Goal: Task Accomplishment & Management: Manage account settings

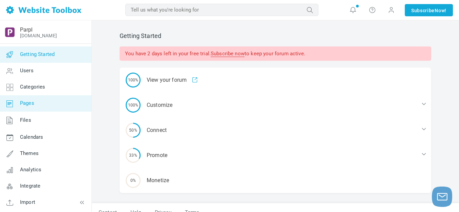
click at [41, 104] on link "Pages" at bounding box center [46, 103] width 92 height 16
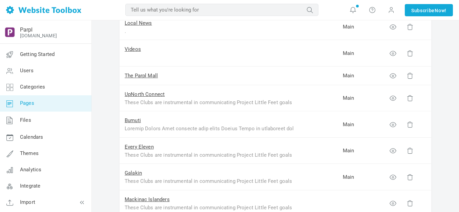
scroll to position [102, 0]
click at [134, 120] on link "Bumuti" at bounding box center [133, 120] width 16 height 6
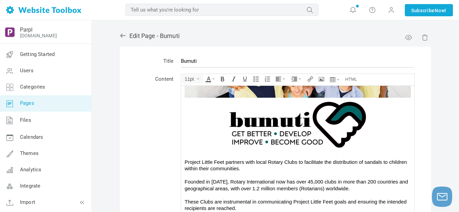
scroll to position [68, 0]
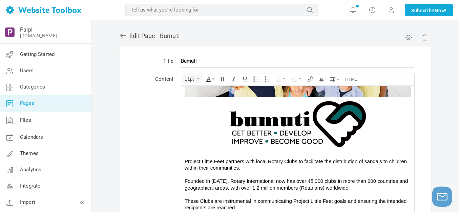
click at [270, 124] on img at bounding box center [298, 124] width 220 height 54
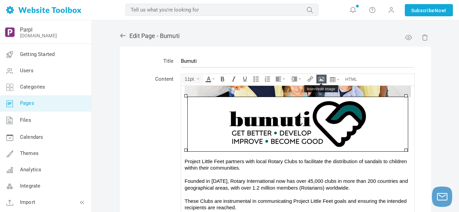
click at [322, 78] on icon "Insert/edit image" at bounding box center [321, 78] width 5 height 5
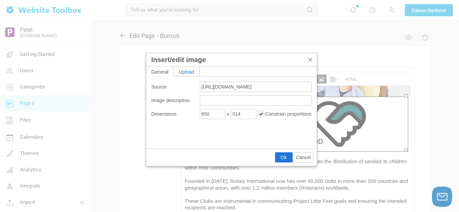
click at [194, 69] on div "Upload" at bounding box center [187, 71] width 26 height 10
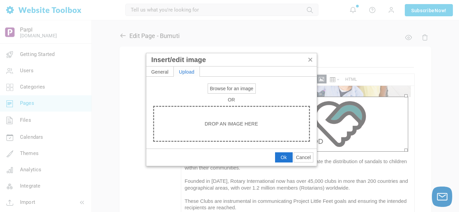
click at [219, 88] on span "Browse for an image" at bounding box center [231, 88] width 43 height 5
type input "C:\fakepath\Bumuti.png"
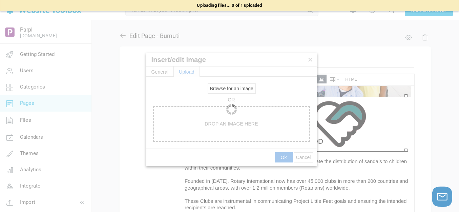
type input "[URL][DOMAIN_NAME]"
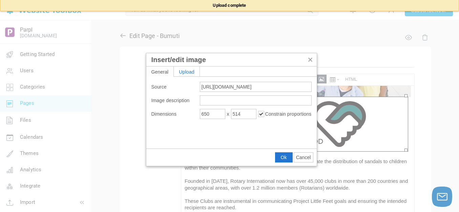
type input "1920"
type input "1539"
click at [221, 113] on input "1920" at bounding box center [212, 114] width 25 height 10
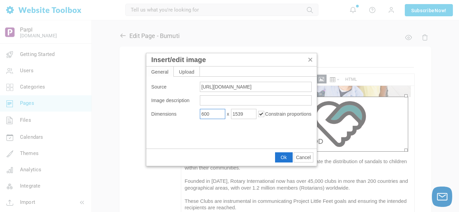
type input "600"
type input "481"
click at [282, 157] on span "Ok" at bounding box center [284, 157] width 6 height 5
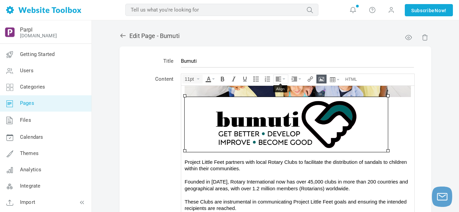
click at [283, 77] on button "Align" at bounding box center [281, 79] width 14 height 8
click at [280, 100] on icon at bounding box center [279, 99] width 7 height 5
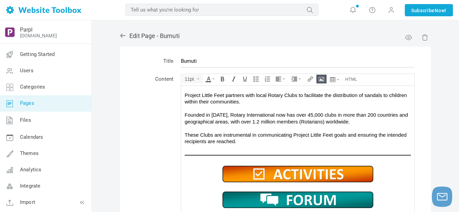
scroll to position [146, 0]
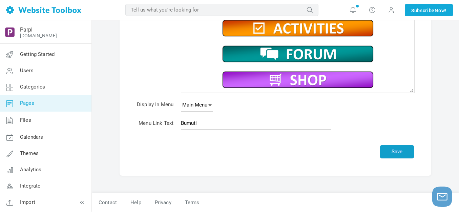
click at [396, 152] on button "Save" at bounding box center [397, 151] width 34 height 13
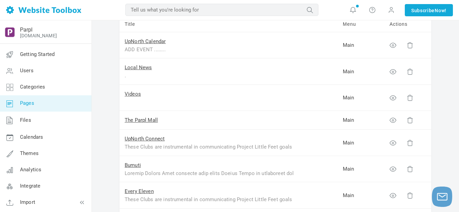
scroll to position [102, 0]
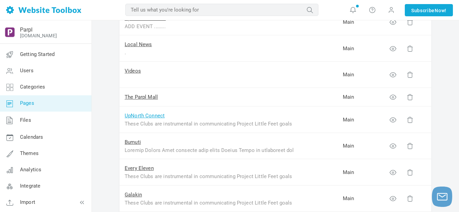
click at [145, 116] on link "UpNorth Connect" at bounding box center [145, 116] width 40 height 6
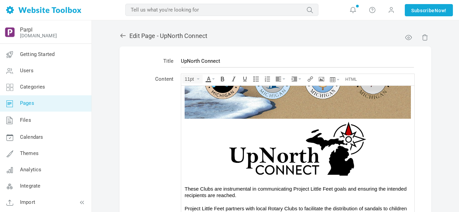
scroll to position [68, 0]
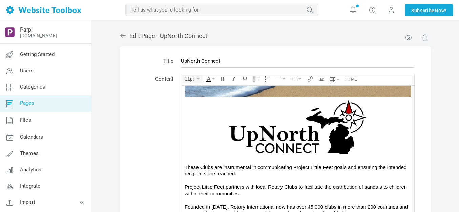
click at [265, 140] on img at bounding box center [297, 127] width 203 height 60
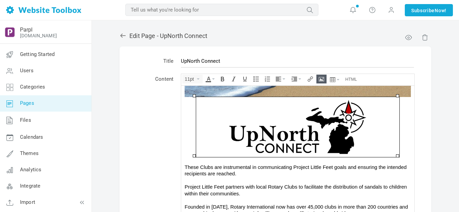
click at [320, 78] on icon "Insert/edit image" at bounding box center [321, 78] width 5 height 5
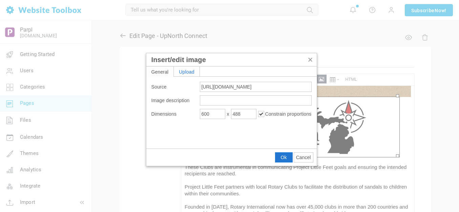
click at [192, 71] on div "Upload" at bounding box center [187, 71] width 26 height 10
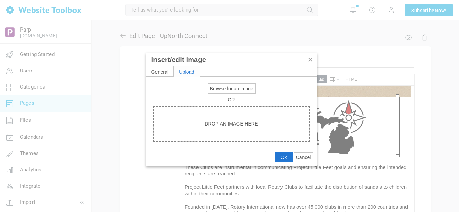
click at [219, 88] on span "Browse for an image" at bounding box center [231, 88] width 43 height 5
type input "C:\fakepath\UpNorth Connect.png"
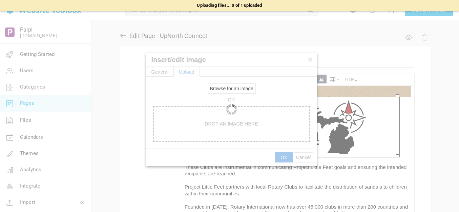
type input "https://d28lcup14p4e72.cloudfront.net/286758%2F9508643%2FUpNorth+Connect.png"
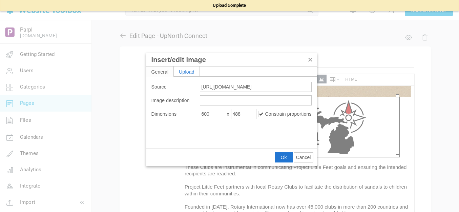
type input "1920"
type input "1821"
click at [221, 115] on input "1920" at bounding box center [212, 114] width 25 height 10
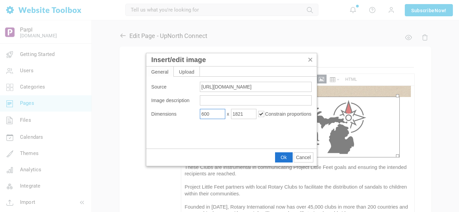
type input "600"
type input "569"
click at [279, 157] on button "Ok" at bounding box center [284, 157] width 17 height 9
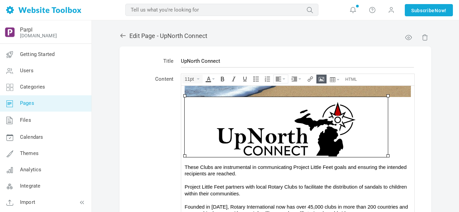
click at [284, 80] on button "Align" at bounding box center [281, 79] width 14 height 8
click at [281, 100] on icon at bounding box center [279, 99] width 7 height 5
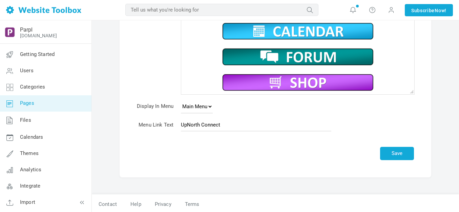
scroll to position [146, 0]
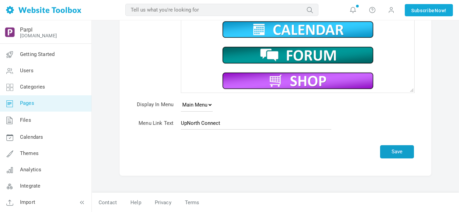
drag, startPoint x: 396, startPoint y: 151, endPoint x: 319, endPoint y: 112, distance: 86.1
click at [396, 151] on button "Save" at bounding box center [397, 151] width 34 height 13
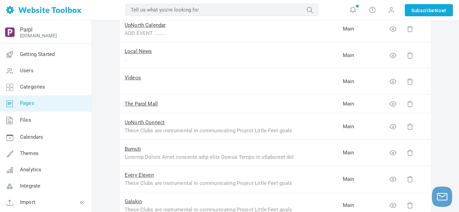
scroll to position [102, 0]
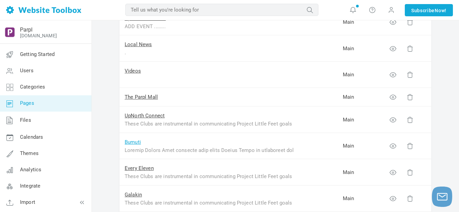
click at [135, 144] on link "Bumuti" at bounding box center [133, 142] width 16 height 6
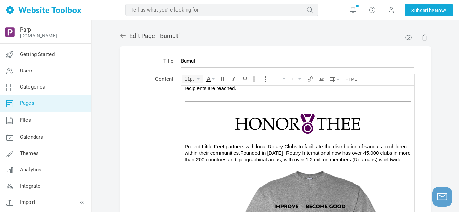
scroll to position [82, 0]
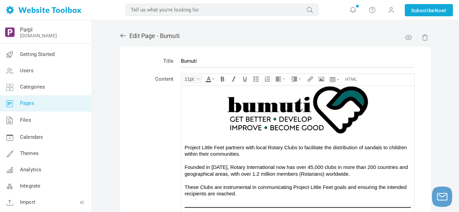
click at [273, 112] on img at bounding box center [297, 109] width 203 height 55
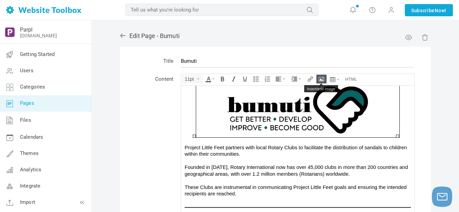
click at [320, 78] on icon "Insert/edit image" at bounding box center [321, 78] width 5 height 5
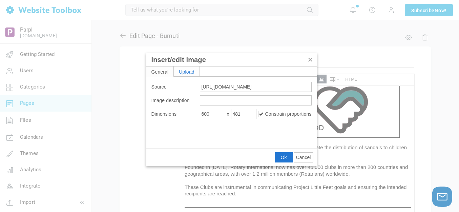
click at [195, 72] on div "Upload" at bounding box center [187, 71] width 26 height 10
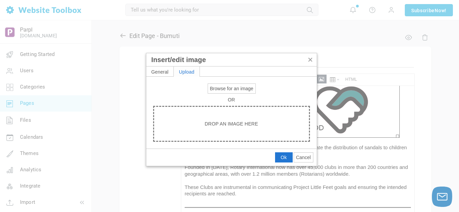
click at [222, 90] on span "Browse for an image" at bounding box center [231, 88] width 43 height 5
type input "C:\fakepath\Bumuti.png"
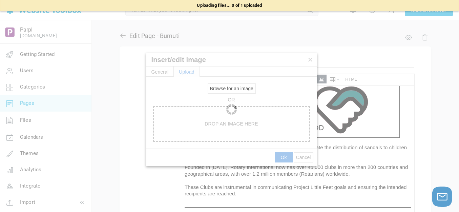
type input "https://d28lcup14p4e72.cloudfront.net/286758%2F9508644%2FBumuti.png"
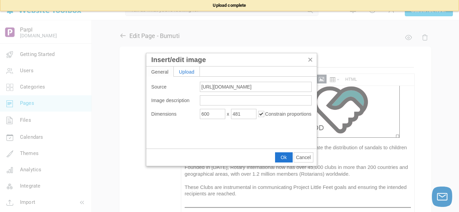
type input "1920"
type input "1667"
click at [214, 116] on input "1920" at bounding box center [212, 114] width 25 height 10
click at [215, 116] on input "1920" at bounding box center [212, 114] width 25 height 10
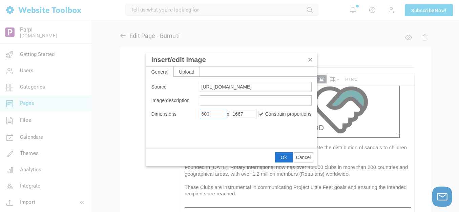
type input "600"
type input "521"
click at [278, 160] on button "Ok" at bounding box center [284, 157] width 17 height 9
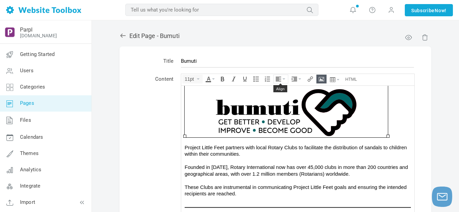
click at [285, 76] on button "Align" at bounding box center [281, 79] width 14 height 8
click at [281, 100] on icon at bounding box center [279, 99] width 7 height 5
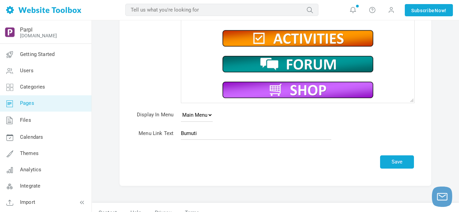
scroll to position [146, 0]
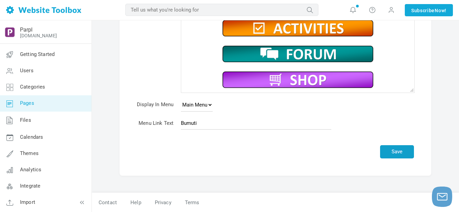
drag, startPoint x: 399, startPoint y: 153, endPoint x: 394, endPoint y: 151, distance: 4.9
click at [399, 153] on button "Save" at bounding box center [397, 151] width 34 height 13
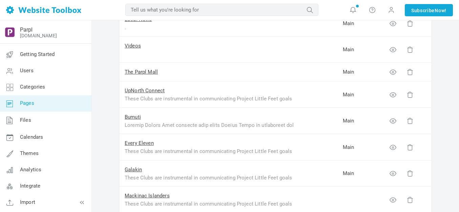
scroll to position [136, 0]
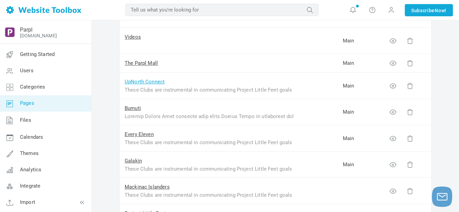
click at [155, 81] on link "UpNorth Connect" at bounding box center [145, 82] width 40 height 6
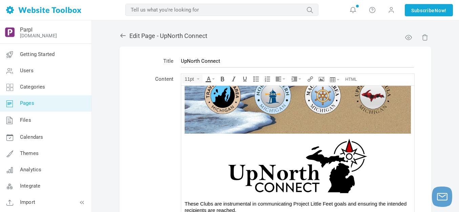
scroll to position [68, 0]
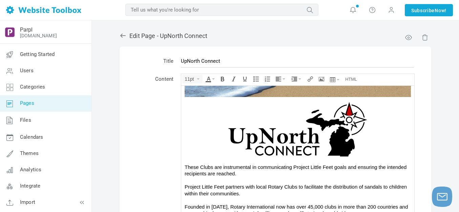
click at [268, 131] on img at bounding box center [297, 127] width 203 height 60
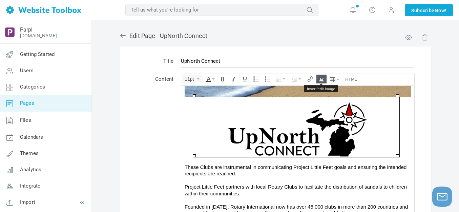
click at [322, 78] on icon "Insert/edit image" at bounding box center [321, 78] width 5 height 5
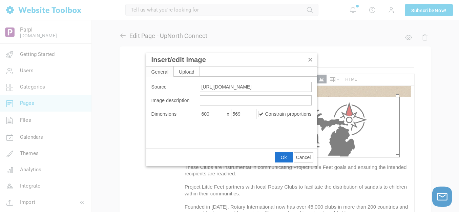
click at [307, 156] on span "Cancel" at bounding box center [303, 157] width 15 height 5
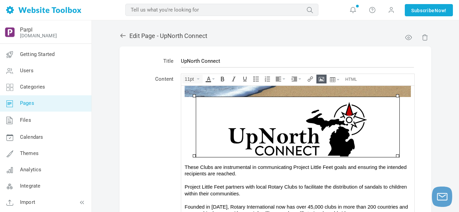
click at [120, 35] on icon at bounding box center [123, 35] width 7 height 7
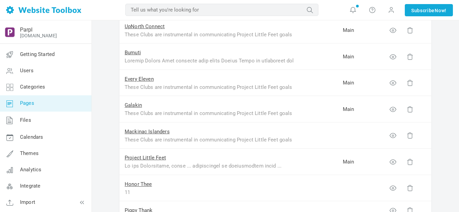
scroll to position [170, 0]
click at [139, 78] on link "Every Eleven" at bounding box center [139, 79] width 29 height 6
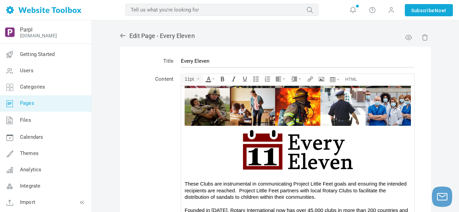
scroll to position [68, 0]
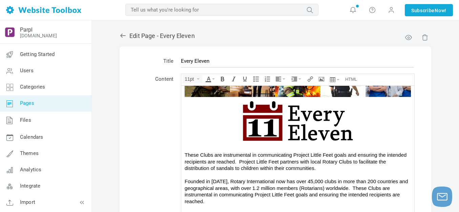
click at [270, 130] on img at bounding box center [297, 121] width 203 height 48
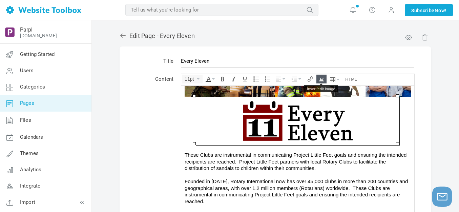
click at [323, 77] on icon "Insert/edit image" at bounding box center [321, 78] width 5 height 5
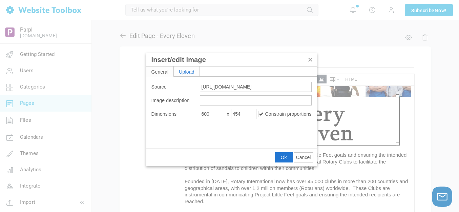
click at [195, 69] on div "Upload" at bounding box center [187, 71] width 26 height 10
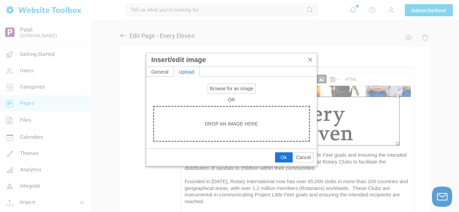
click at [229, 89] on span "Browse for an image" at bounding box center [231, 88] width 43 height 5
type input "C:\fakepath\Every Eleven.png"
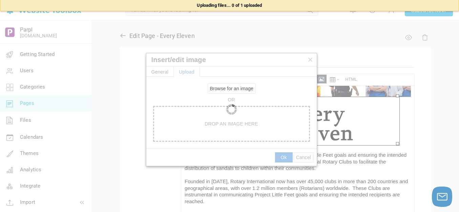
type input "[URL][DOMAIN_NAME]"
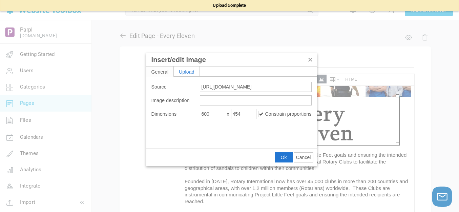
type input "1920"
type input "1453"
click at [212, 114] on input "1920" at bounding box center [212, 114] width 25 height 10
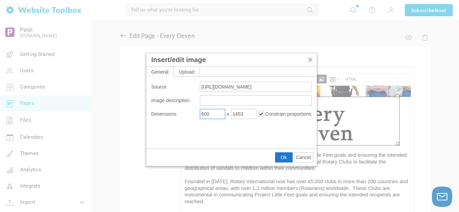
type input "600"
type input "454"
click at [281, 158] on span "Ok" at bounding box center [284, 157] width 6 height 5
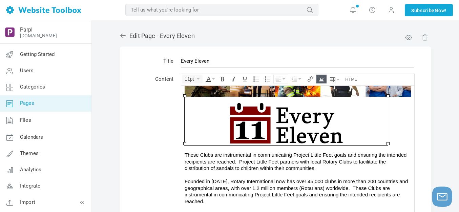
click at [284, 79] on icon "Align" at bounding box center [284, 78] width 3 height 1
click at [281, 99] on icon at bounding box center [279, 99] width 7 height 5
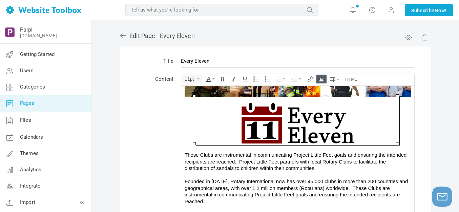
click at [331, 162] on span "These Clubs are instrumental in communicating Project Little Feet goals and ens…" at bounding box center [296, 161] width 222 height 19
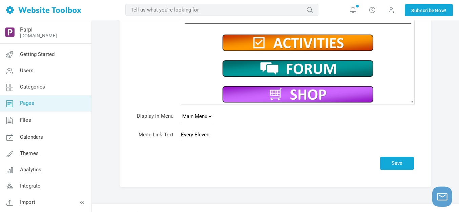
scroll to position [136, 0]
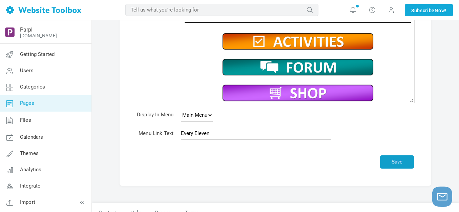
click at [403, 163] on button "Save" at bounding box center [397, 161] width 34 height 13
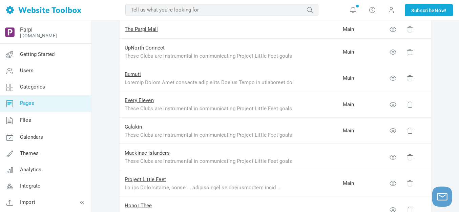
scroll to position [203, 0]
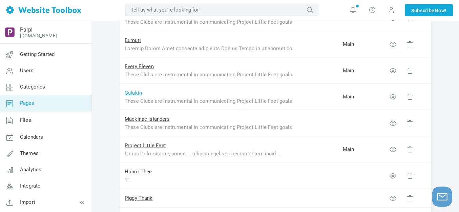
click at [136, 93] on link "Galakin" at bounding box center [133, 93] width 17 height 6
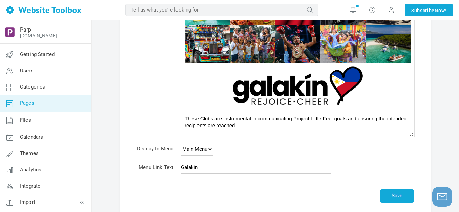
click at [270, 94] on img at bounding box center [297, 86] width 203 height 46
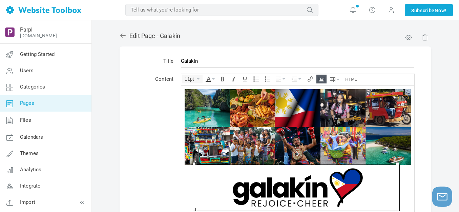
click at [320, 80] on icon "Insert/edit image" at bounding box center [321, 78] width 5 height 5
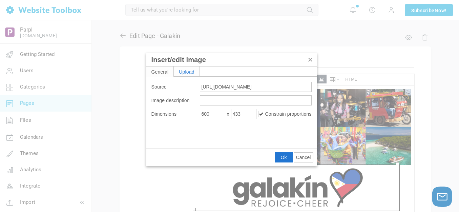
click at [191, 71] on div "Upload" at bounding box center [187, 71] width 26 height 10
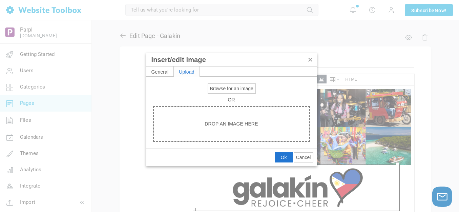
click at [229, 89] on span "Browse for an image" at bounding box center [231, 88] width 43 height 5
type input "C:\fakepath\Galakin.png"
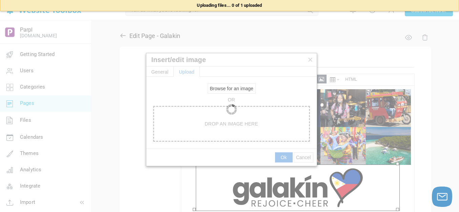
type input "https://d28lcup14p4e72.cloudfront.net/286758%2F9508647%2FGalakin.png"
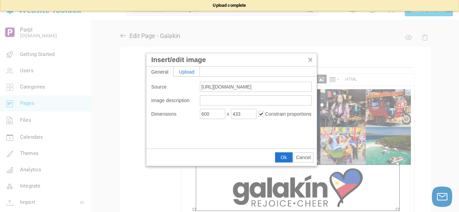
type input "1920"
type input "1386"
click at [207, 112] on input "1920" at bounding box center [212, 114] width 25 height 10
click at [208, 112] on input "1920" at bounding box center [212, 114] width 25 height 10
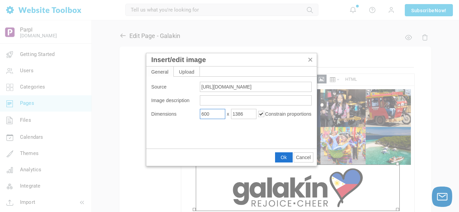
type input "600"
type input "433"
click at [283, 157] on span "Ok" at bounding box center [284, 157] width 6 height 5
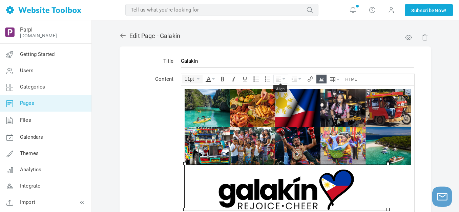
click at [283, 77] on button "Align" at bounding box center [281, 79] width 14 height 8
click at [281, 97] on icon at bounding box center [279, 99] width 7 height 5
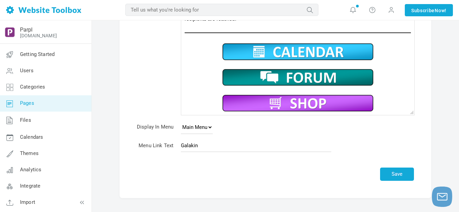
scroll to position [146, 0]
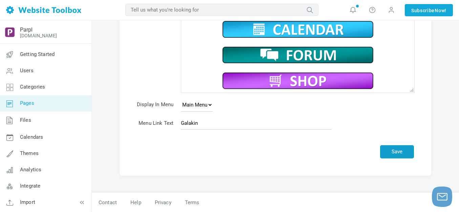
click at [395, 153] on button "Save" at bounding box center [397, 151] width 34 height 13
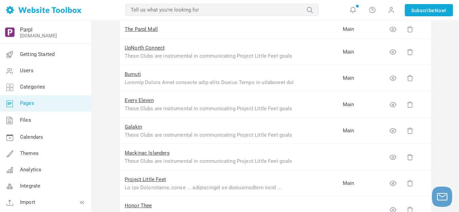
scroll to position [203, 0]
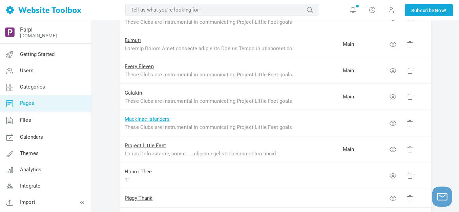
click at [150, 119] on link "Mackinac Islanders" at bounding box center [147, 119] width 45 height 6
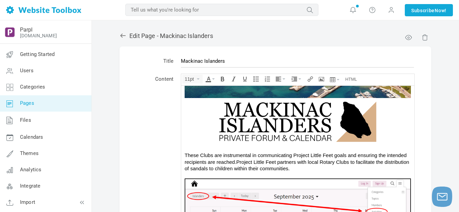
scroll to position [68, 0]
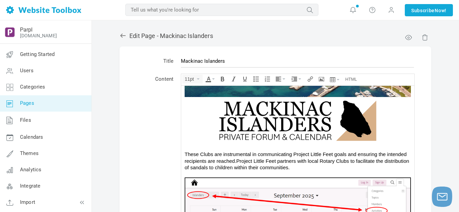
click at [278, 116] on img at bounding box center [297, 120] width 203 height 47
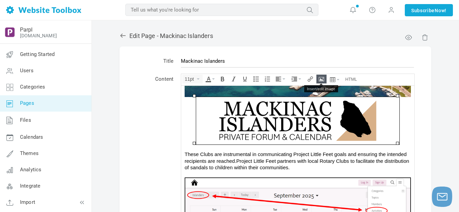
click at [322, 77] on icon "Insert/edit image" at bounding box center [321, 78] width 5 height 5
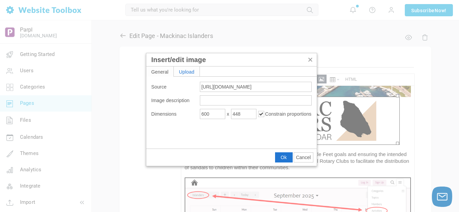
click at [193, 71] on div "Upload" at bounding box center [187, 71] width 26 height 10
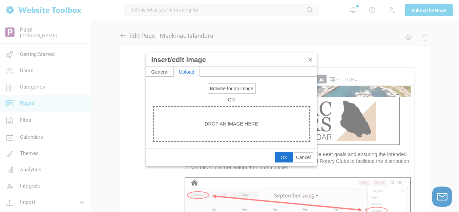
click at [224, 92] on button "Browse for an image" at bounding box center [231, 88] width 47 height 9
type input "C:\fakepath\Mackinac Islanders.png"
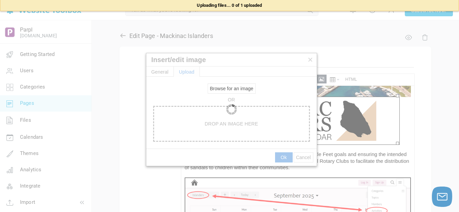
type input "[URL][DOMAIN_NAME]"
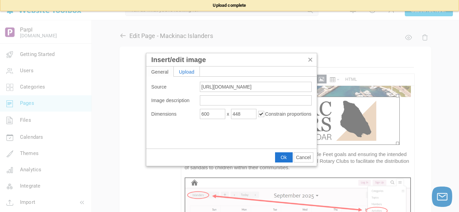
type input "1920"
type input "1434"
click at [215, 115] on input "1920" at bounding box center [212, 114] width 25 height 10
click at [214, 115] on input "1920" at bounding box center [212, 114] width 25 height 10
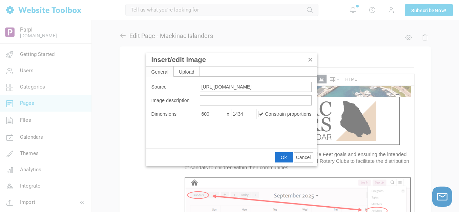
type input "600"
type input "448"
click at [284, 159] on span "Ok" at bounding box center [284, 157] width 6 height 5
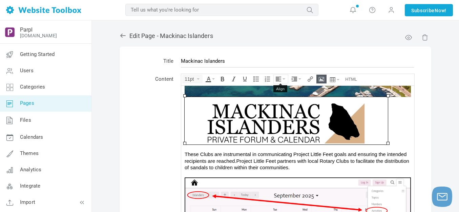
click at [283, 79] on icon "Align" at bounding box center [284, 78] width 3 height 1
click at [281, 99] on icon at bounding box center [279, 99] width 7 height 5
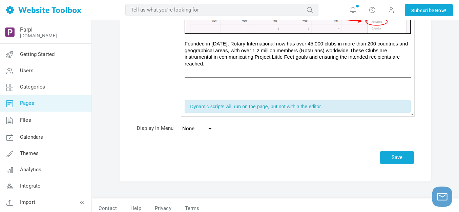
scroll to position [148, 0]
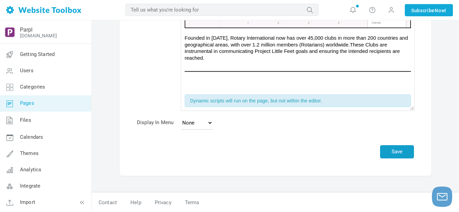
click at [398, 151] on button "Save" at bounding box center [397, 151] width 34 height 13
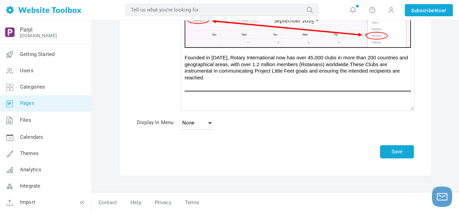
scroll to position [128, 0]
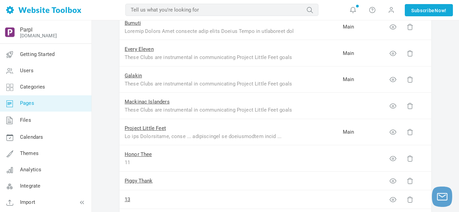
scroll to position [237, 0]
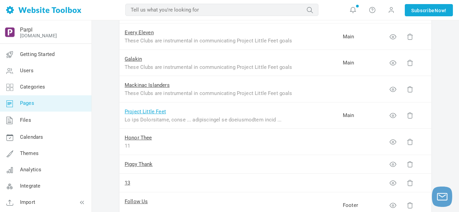
click at [150, 113] on link "Project Little Feet" at bounding box center [145, 112] width 41 height 6
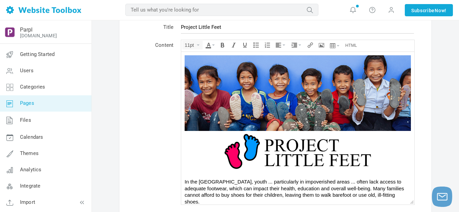
click at [283, 155] on img at bounding box center [297, 151] width 203 height 41
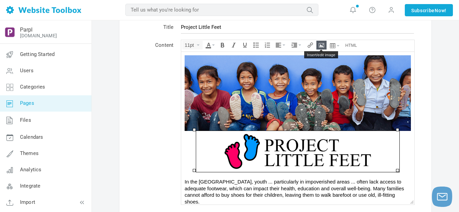
click at [323, 44] on icon "Insert/edit image" at bounding box center [321, 44] width 5 height 5
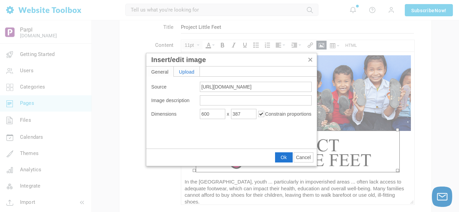
click at [193, 71] on div "Upload" at bounding box center [187, 71] width 26 height 10
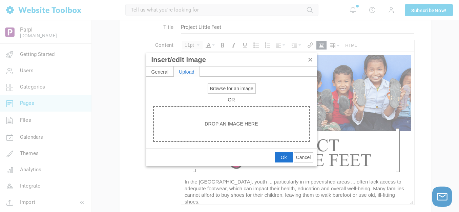
click at [218, 90] on span "Browse for an image" at bounding box center [231, 88] width 43 height 5
type input "C:\fakepath\Project Little Feet.png"
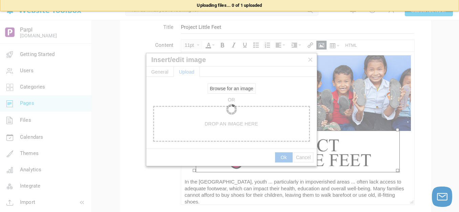
type input "[URL][DOMAIN_NAME]"
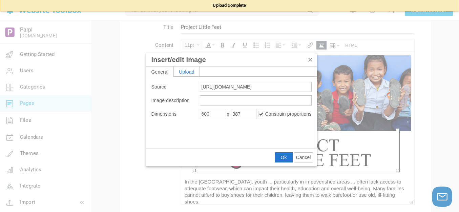
type input "1920"
type input "1238"
click at [214, 114] on input "1920" at bounding box center [212, 114] width 25 height 10
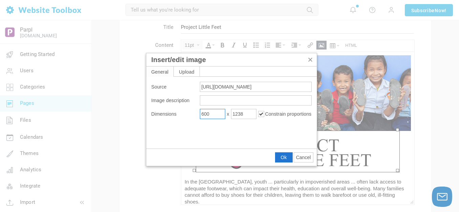
type input "600"
type input "387"
click at [282, 155] on span "Ok" at bounding box center [284, 157] width 6 height 5
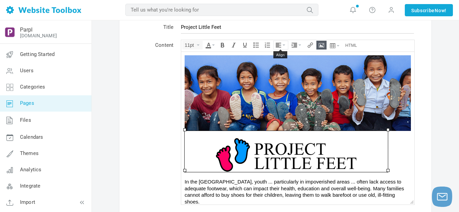
click at [283, 43] on button "Align" at bounding box center [281, 45] width 14 height 8
click at [281, 63] on icon at bounding box center [279, 65] width 7 height 5
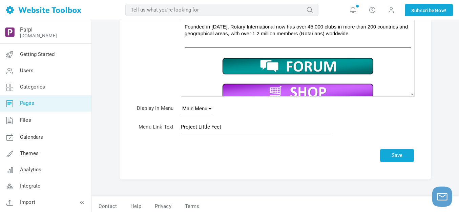
scroll to position [146, 0]
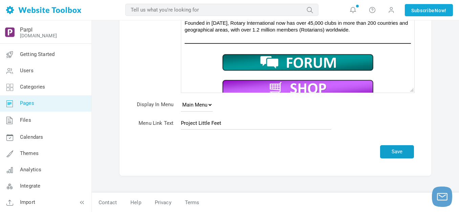
click at [399, 152] on button "Save" at bounding box center [397, 151] width 34 height 13
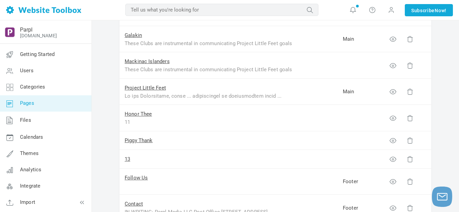
scroll to position [271, 0]
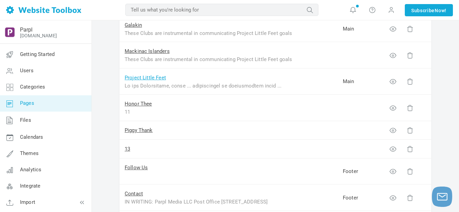
click at [149, 78] on link "Project Little Feet" at bounding box center [145, 78] width 41 height 6
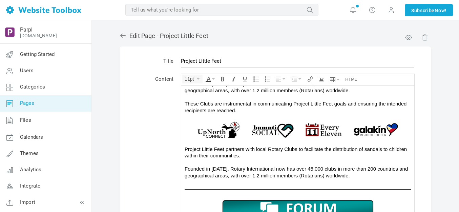
scroll to position [230, 0]
click at [292, 124] on img at bounding box center [298, 129] width 227 height 19
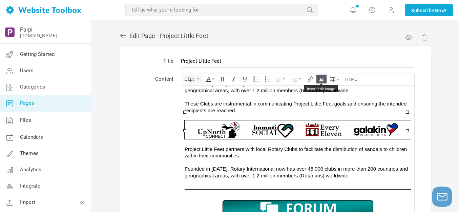
click at [319, 78] on icon "Insert/edit image" at bounding box center [321, 78] width 5 height 5
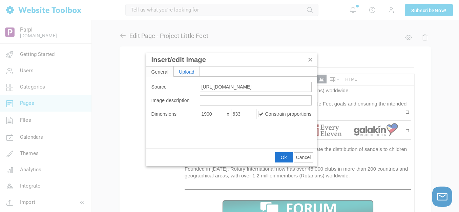
click at [189, 68] on div "Upload" at bounding box center [187, 71] width 26 height 10
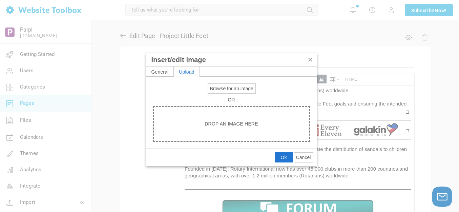
click at [223, 89] on span "Browse for an image" at bounding box center [231, 88] width 43 height 5
type input "C:\fakepath\Slide1.PNG"
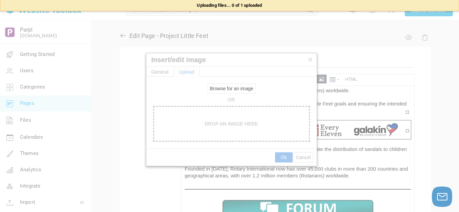
type input "https://d28lcup14p4e72.cloudfront.net/286758%2F9508653%2FSlide1.png"
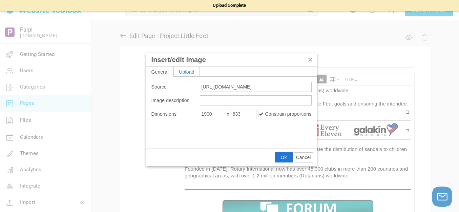
type input "1920"
type input "162"
click at [283, 157] on span "Ok" at bounding box center [284, 157] width 6 height 5
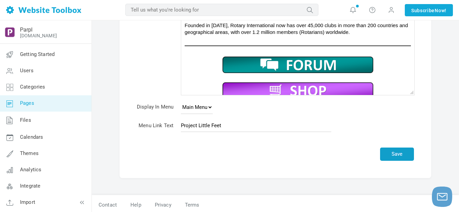
scroll to position [146, 0]
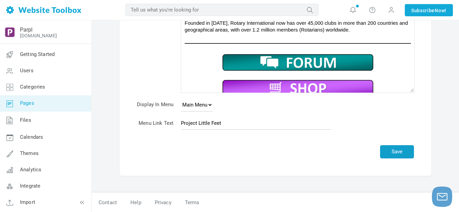
drag, startPoint x: 392, startPoint y: 151, endPoint x: 391, endPoint y: 142, distance: 8.5
click at [392, 151] on button "Save" at bounding box center [397, 151] width 34 height 13
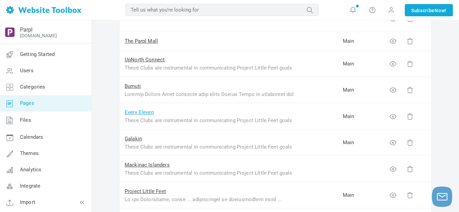
scroll to position [170, 0]
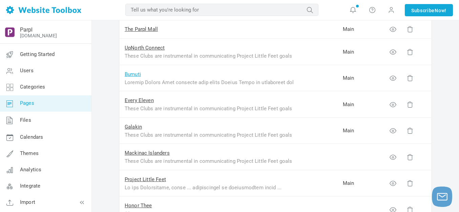
click at [138, 74] on link "Bumuti" at bounding box center [133, 74] width 16 height 6
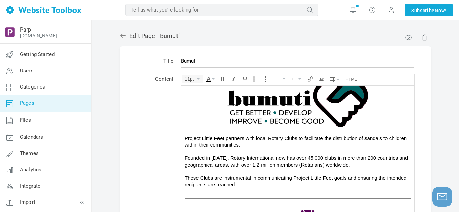
scroll to position [58, 0]
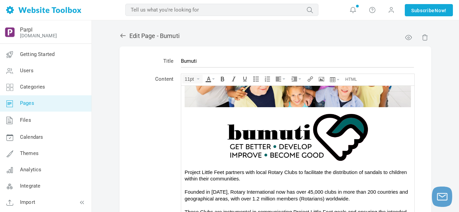
click at [287, 134] on img at bounding box center [297, 134] width 203 height 55
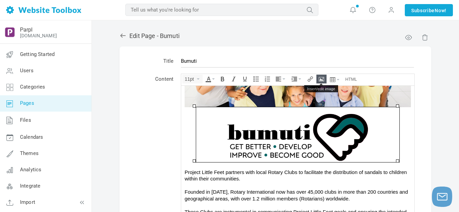
click at [322, 78] on icon "Insert/edit image" at bounding box center [321, 78] width 5 height 5
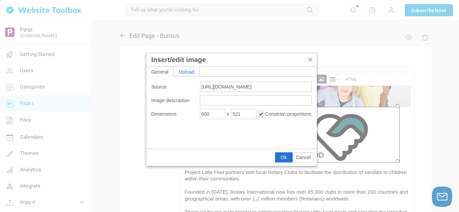
click at [196, 71] on div "Upload" at bounding box center [187, 71] width 26 height 10
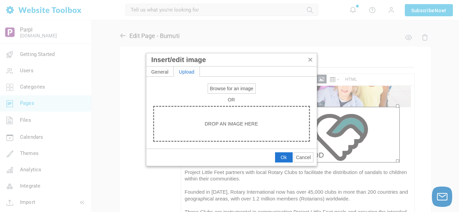
click at [223, 91] on button "Browse for an image" at bounding box center [231, 88] width 47 height 9
type input "C:\fakepath\Bumuti.png"
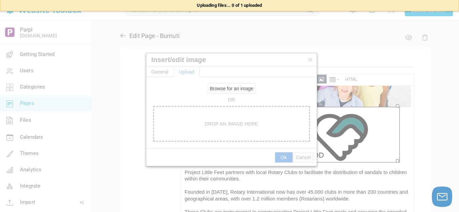
type input "[URL][DOMAIN_NAME]"
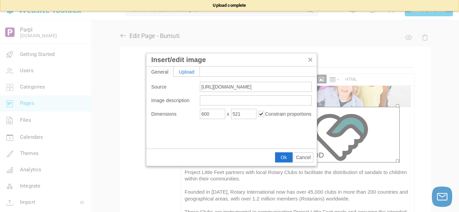
type input "1920"
type input "1667"
click at [213, 114] on input "1920" at bounding box center [212, 114] width 25 height 10
click at [213, 113] on input "1920" at bounding box center [212, 114] width 25 height 10
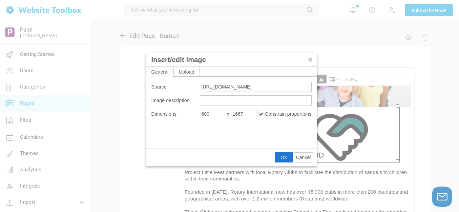
type input "600"
type input "521"
click at [280, 157] on button "Ok" at bounding box center [284, 157] width 17 height 9
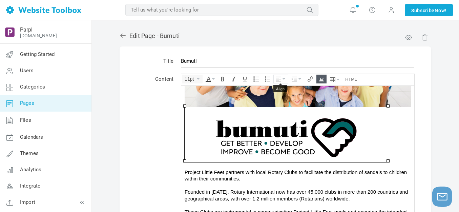
click at [285, 78] on icon "Align" at bounding box center [284, 78] width 3 height 1
click at [281, 100] on icon at bounding box center [279, 99] width 7 height 5
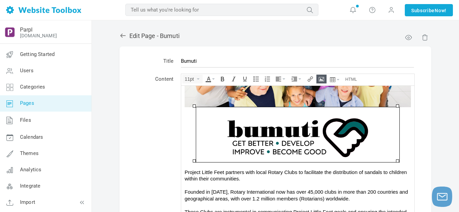
click at [365, 172] on span "Project Little Feet partners with local Rotary Clubs to facilitate the distribu…" at bounding box center [296, 175] width 222 height 13
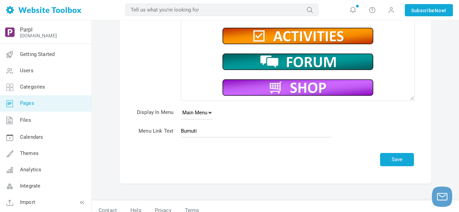
scroll to position [146, 0]
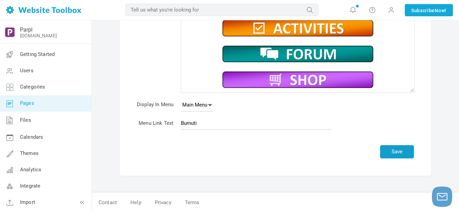
click at [400, 148] on button "Save" at bounding box center [397, 151] width 34 height 13
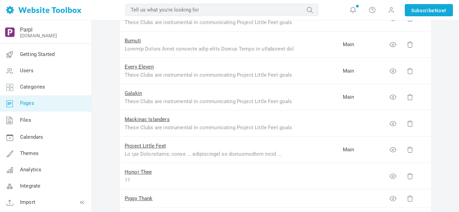
scroll to position [203, 0]
click at [139, 145] on link "Project Little Feet" at bounding box center [145, 145] width 41 height 6
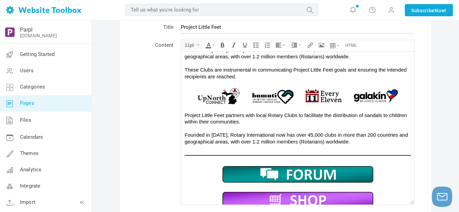
scroll to position [230, 0]
click at [273, 94] on img at bounding box center [298, 95] width 227 height 19
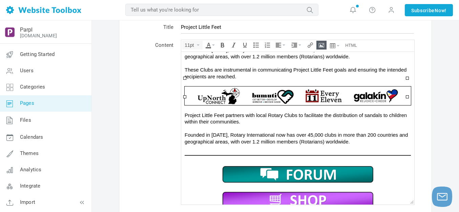
click at [320, 44] on icon "Insert/edit image" at bounding box center [321, 44] width 5 height 5
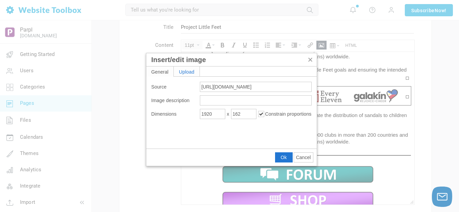
click at [194, 71] on div "Upload" at bounding box center [187, 71] width 26 height 10
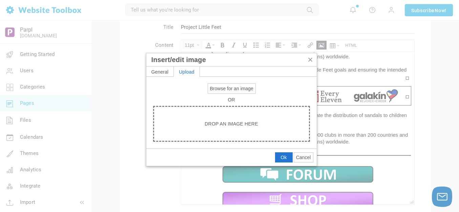
click at [222, 87] on span "Browse for an image" at bounding box center [231, 88] width 43 height 5
type input "C:\fakepath\Slide1.PNG"
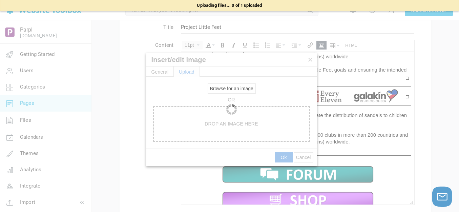
type input "https://d28lcup14p4e72.cloudfront.net/286758%2F9508658%2FSlide1.png"
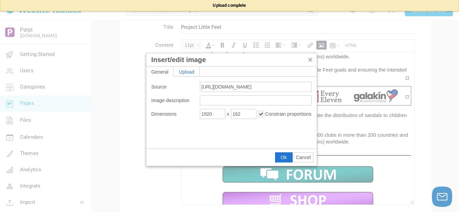
type input "1896"
type input "160"
click at [285, 155] on span "Ok" at bounding box center [284, 157] width 6 height 5
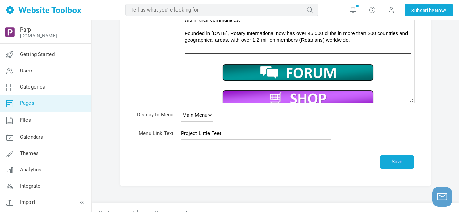
scroll to position [146, 0]
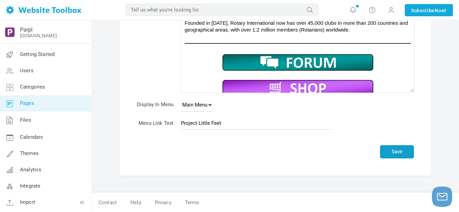
click at [399, 149] on button "Save" at bounding box center [397, 151] width 34 height 13
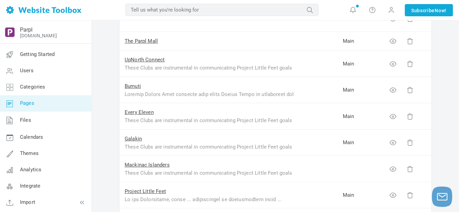
scroll to position [170, 0]
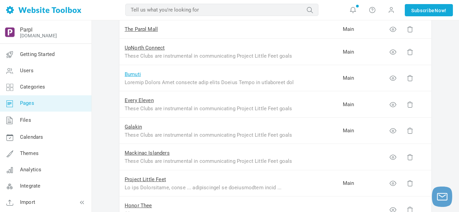
click at [136, 76] on link "Bumuti" at bounding box center [133, 74] width 16 height 6
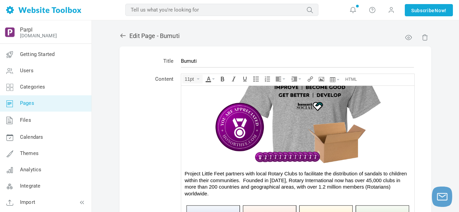
scroll to position [295, 0]
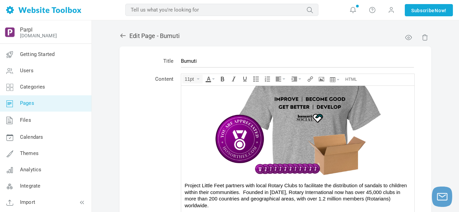
click at [281, 136] on img at bounding box center [298, 118] width 227 height 113
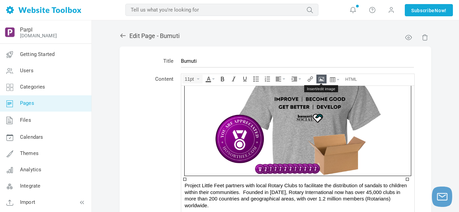
click at [324, 78] on icon "Insert/edit image" at bounding box center [321, 78] width 5 height 5
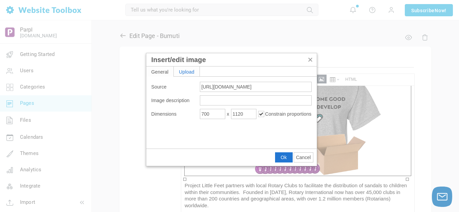
click at [196, 72] on div "Upload" at bounding box center [187, 71] width 26 height 10
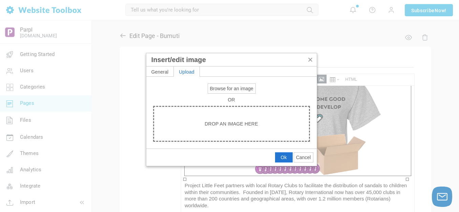
click at [224, 92] on button "Browse for an image" at bounding box center [231, 88] width 47 height 9
type input "C:\fakepath\Slide3.PNG"
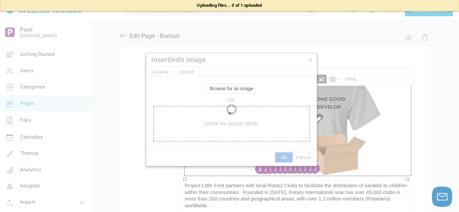
type input "https://d28lcup14p4e72.cloudfront.net/286758%2F9508661%2FSlide3.png"
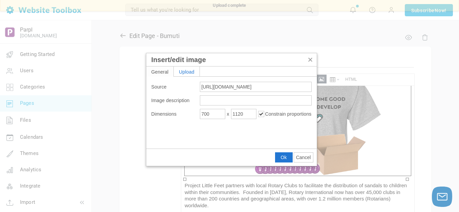
type input "1920"
type input "2633"
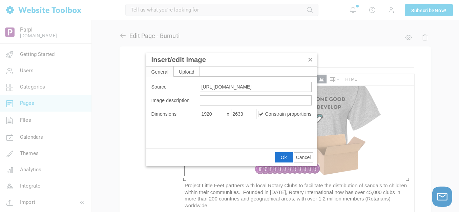
click at [214, 113] on input "1920" at bounding box center [212, 114] width 25 height 10
type input "700"
type input "960"
click at [285, 156] on span "Ok" at bounding box center [284, 157] width 6 height 5
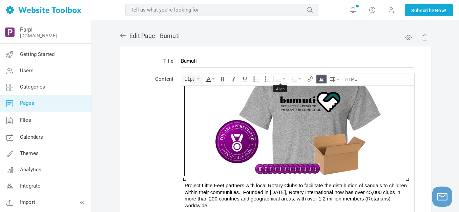
click at [283, 78] on button "Align" at bounding box center [281, 79] width 14 height 8
click at [281, 100] on icon at bounding box center [279, 99] width 7 height 5
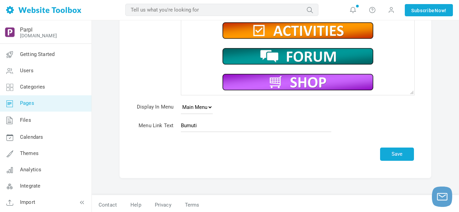
scroll to position [146, 0]
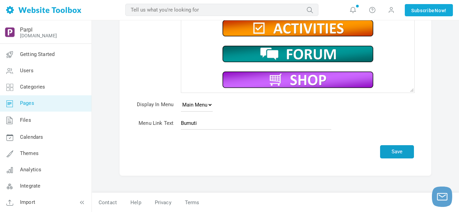
click at [393, 148] on button "Save" at bounding box center [397, 151] width 34 height 13
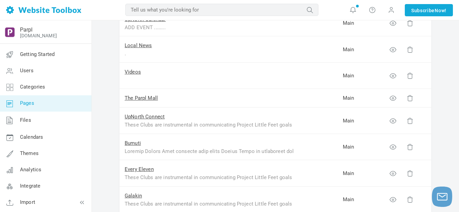
scroll to position [102, 0]
click at [144, 115] on link "UpNorth Connect" at bounding box center [145, 116] width 40 height 6
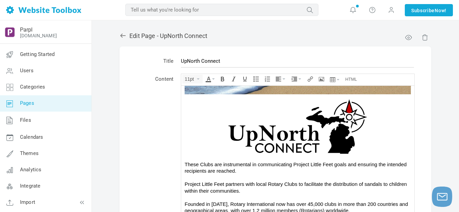
scroll to position [82, 0]
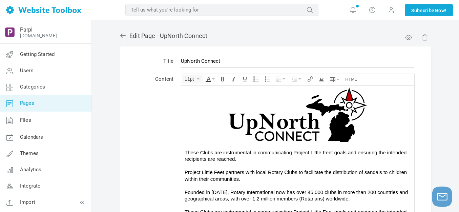
click at [285, 122] on img at bounding box center [297, 112] width 203 height 60
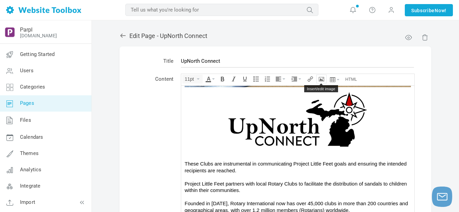
click at [323, 79] on icon "Insert/edit image" at bounding box center [321, 78] width 5 height 5
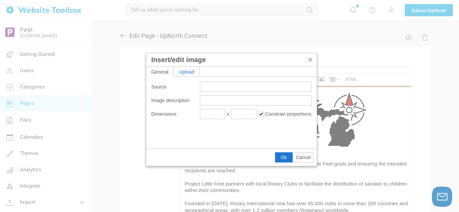
click at [194, 70] on div "Upload" at bounding box center [187, 71] width 26 height 10
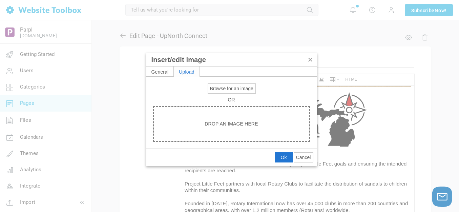
click at [228, 87] on span "Browse for an image" at bounding box center [231, 88] width 43 height 5
type input "C:\fakepath\Slide1.PNG"
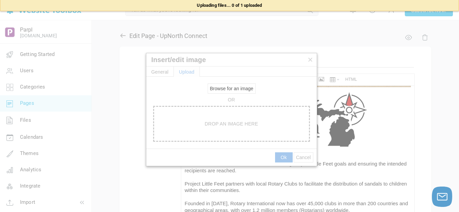
type input "https://d28lcup14p4e72.cloudfront.net/286758%2F9508686%2FSlide1.png"
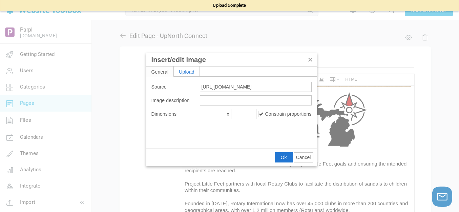
type input "1920"
type input "192"
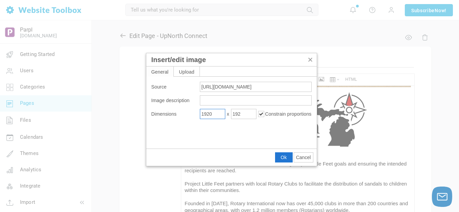
click at [218, 112] on input "1920" at bounding box center [212, 114] width 25 height 10
type input "600"
type input "60"
click at [284, 156] on span "Ok" at bounding box center [284, 157] width 6 height 5
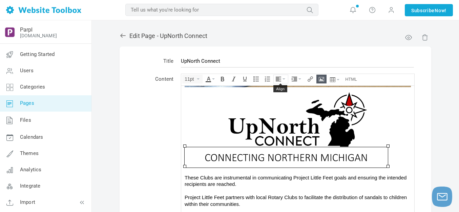
click at [285, 78] on icon "Align" at bounding box center [284, 78] width 3 height 1
click at [280, 100] on icon at bounding box center [279, 99] width 7 height 5
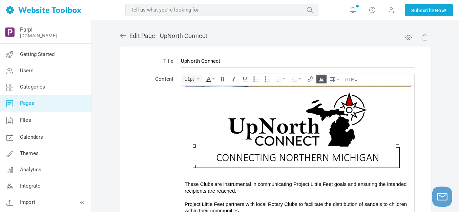
click at [308, 181] on div "These Clubs are instrumental in communicating Project Little Feet goals and ens…" at bounding box center [298, 186] width 227 height 13
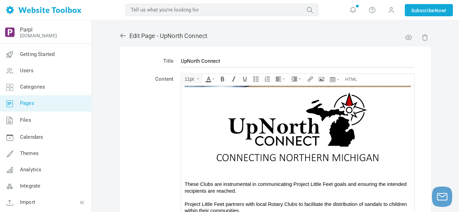
click at [274, 174] on div at bounding box center [298, 177] width 227 height 7
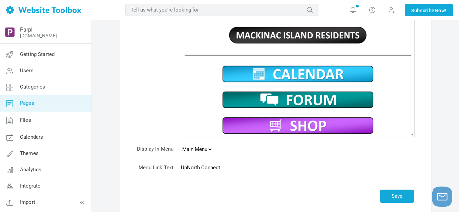
scroll to position [102, 0]
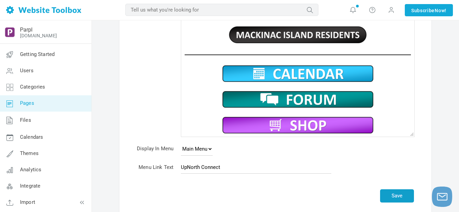
click at [398, 194] on button "Save" at bounding box center [397, 195] width 34 height 13
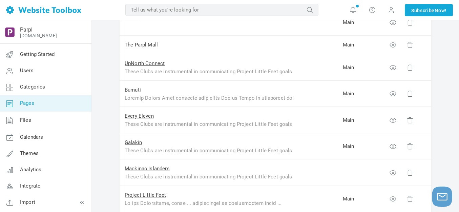
scroll to position [170, 0]
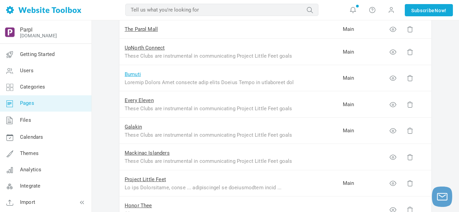
click at [137, 74] on link "Bumuti" at bounding box center [133, 74] width 16 height 6
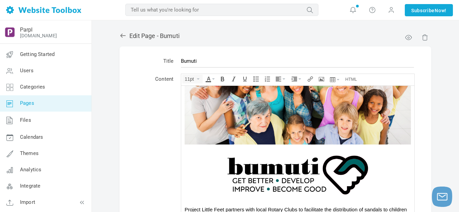
scroll to position [15, 0]
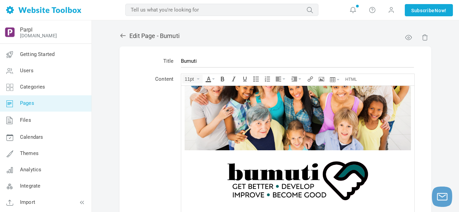
click at [301, 173] on img at bounding box center [297, 177] width 203 height 55
click at [321, 78] on icon "Insert/edit image" at bounding box center [321, 78] width 5 height 5
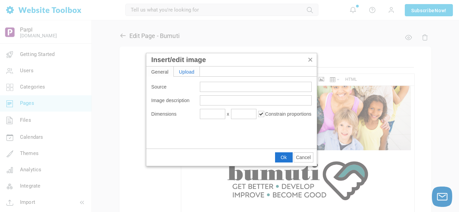
click at [192, 71] on div "Upload" at bounding box center [187, 71] width 26 height 10
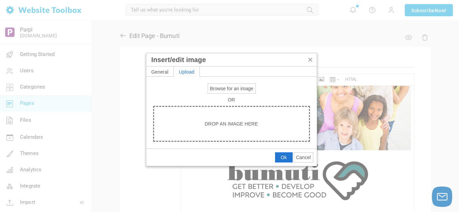
click at [223, 90] on span "Browse for an image" at bounding box center [231, 88] width 43 height 5
type input "C:\fakepath\Slide2.PNG"
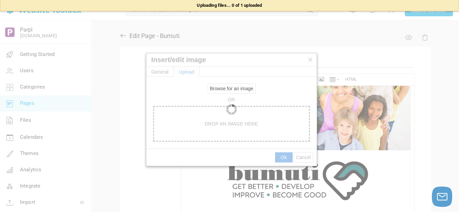
type input "https://d28lcup14p4e72.cloudfront.net/286758%2F9508690%2FSlide2.png"
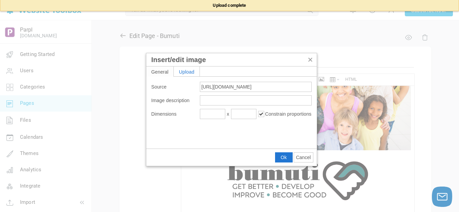
type input "1920"
type input "192"
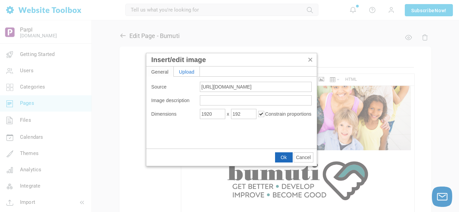
click at [284, 155] on span "Ok" at bounding box center [284, 157] width 6 height 5
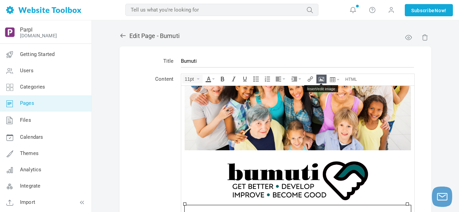
click at [321, 79] on icon "Insert/edit image" at bounding box center [321, 78] width 5 height 5
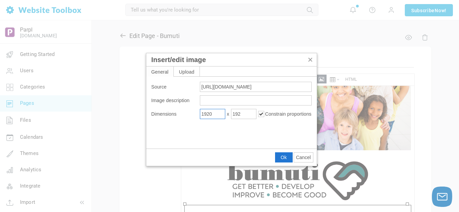
click at [218, 114] on input "1920" at bounding box center [212, 114] width 25 height 10
type input "600"
type input "60"
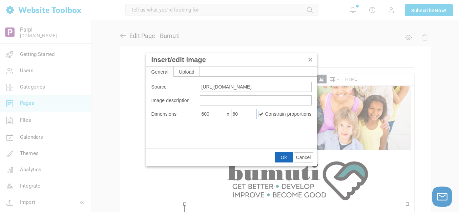
click at [281, 156] on span "Ok" at bounding box center [284, 157] width 6 height 5
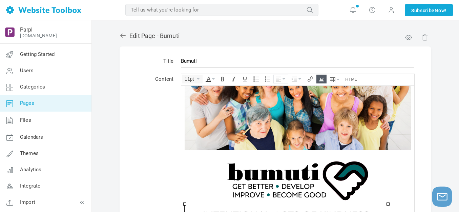
click at [284, 77] on button "Align" at bounding box center [281, 79] width 14 height 8
click at [281, 100] on icon at bounding box center [279, 99] width 7 height 5
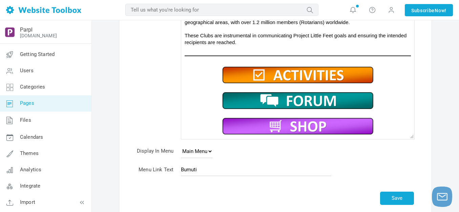
scroll to position [136, 0]
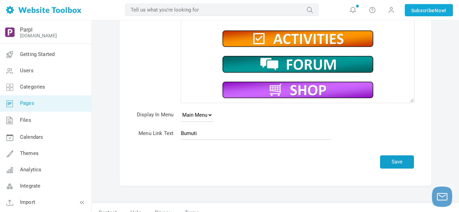
click at [390, 160] on button "Save" at bounding box center [397, 161] width 34 height 13
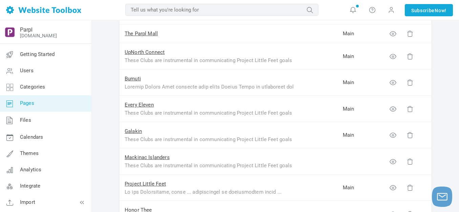
scroll to position [170, 0]
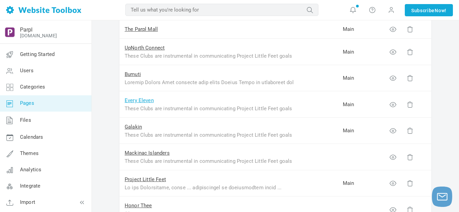
click at [148, 101] on link "Every Eleven" at bounding box center [139, 100] width 29 height 6
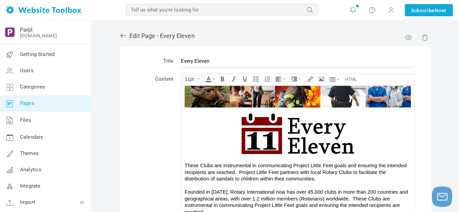
scroll to position [68, 0]
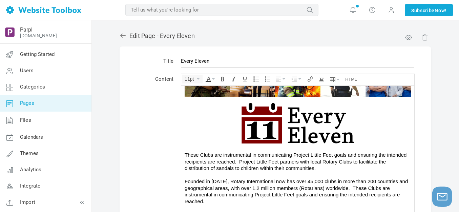
click at [283, 125] on img at bounding box center [297, 121] width 203 height 48
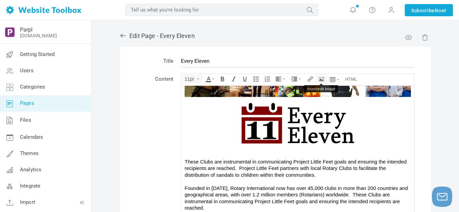
click at [319, 79] on icon "Insert/edit image" at bounding box center [321, 78] width 5 height 5
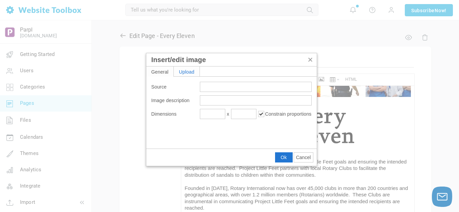
click at [189, 69] on div "Upload" at bounding box center [187, 71] width 26 height 10
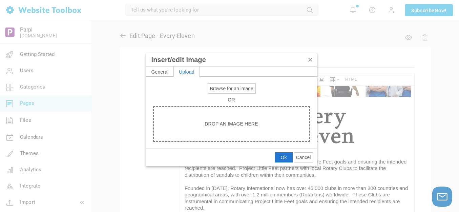
click at [226, 84] on button "Browse for an image" at bounding box center [231, 88] width 47 height 9
type input "C:\fakepath\Slide3.PNG"
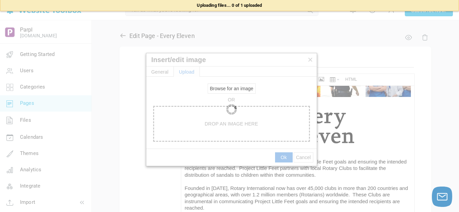
type input "[URL][DOMAIN_NAME]"
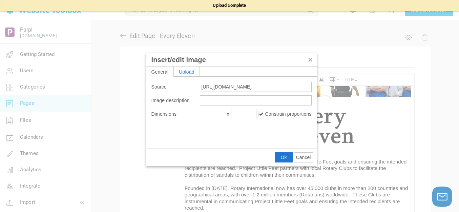
type input "1920"
type input "192"
click at [209, 114] on input "1920" at bounding box center [212, 114] width 25 height 10
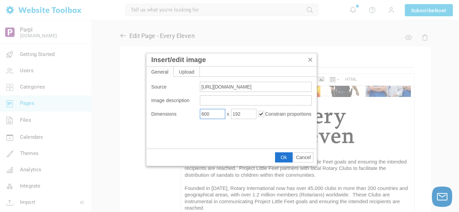
type input "600"
type input "60"
click at [282, 156] on span "Ok" at bounding box center [284, 157] width 6 height 5
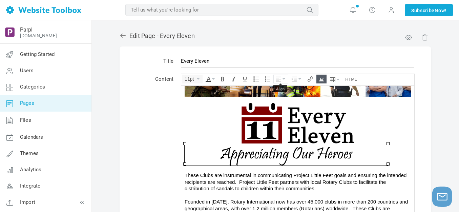
click at [284, 79] on icon "Align" at bounding box center [284, 78] width 3 height 1
click at [280, 98] on icon at bounding box center [279, 99] width 7 height 5
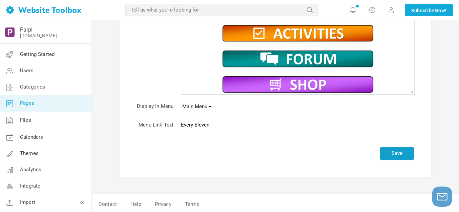
scroll to position [146, 0]
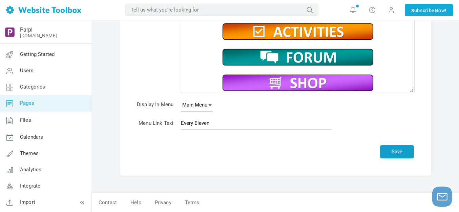
click at [399, 150] on button "Save" at bounding box center [397, 151] width 34 height 13
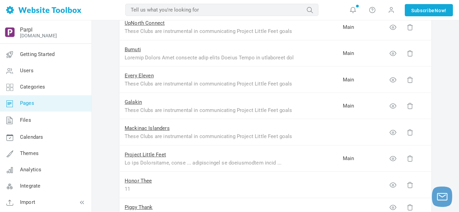
scroll to position [203, 0]
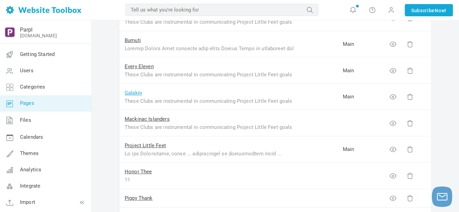
click at [134, 93] on link "Galakin" at bounding box center [133, 93] width 17 height 6
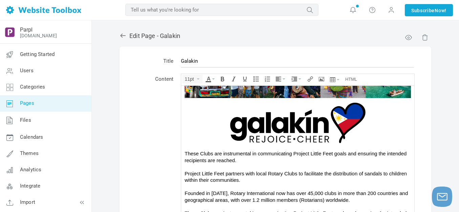
scroll to position [68, 0]
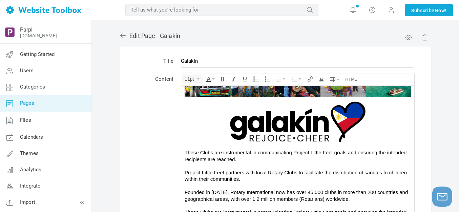
click at [296, 128] on img at bounding box center [297, 120] width 203 height 46
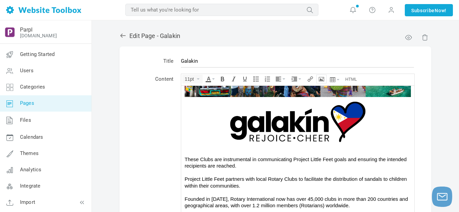
click at [324, 79] on icon "Insert/edit image" at bounding box center [321, 78] width 5 height 5
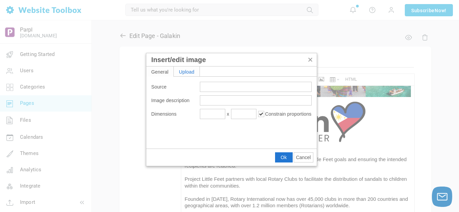
click at [194, 72] on div "Upload" at bounding box center [187, 71] width 26 height 10
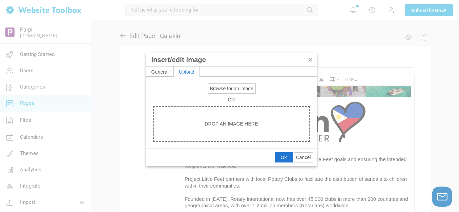
click at [221, 89] on span "Browse for an image" at bounding box center [231, 88] width 43 height 5
type input "C:\fakepath\Slide4.PNG"
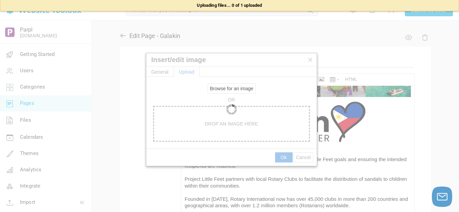
type input "[URL][DOMAIN_NAME]"
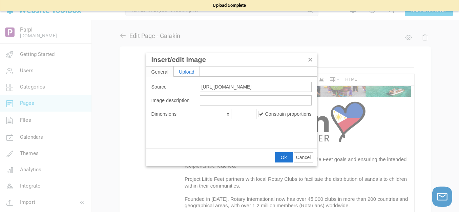
type input "1920"
type input "192"
click at [218, 116] on input "1920" at bounding box center [212, 114] width 25 height 10
click at [218, 115] on input "1920" at bounding box center [212, 114] width 25 height 10
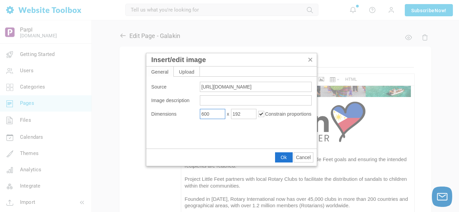
type input "600"
type input "60"
click at [286, 160] on button "Ok" at bounding box center [284, 157] width 17 height 9
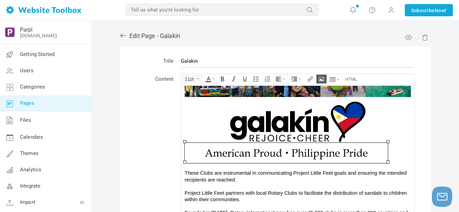
click at [282, 78] on button "Align" at bounding box center [281, 79] width 14 height 8
click at [282, 100] on icon at bounding box center [279, 99] width 7 height 5
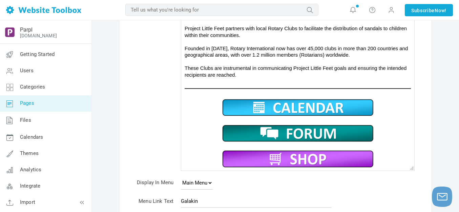
scroll to position [146, 0]
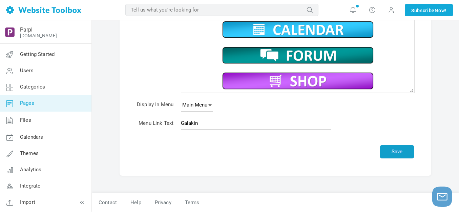
click at [400, 153] on button "Save" at bounding box center [397, 151] width 34 height 13
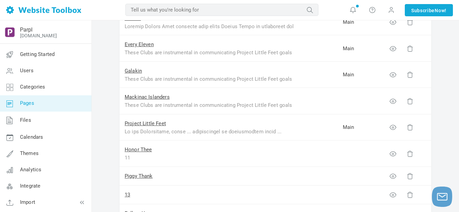
scroll to position [237, 0]
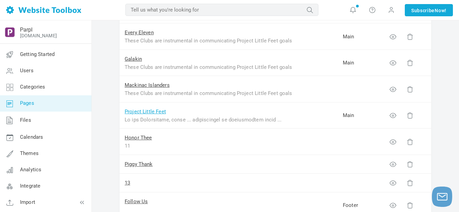
click at [158, 112] on link "Project Little Feet" at bounding box center [145, 112] width 41 height 6
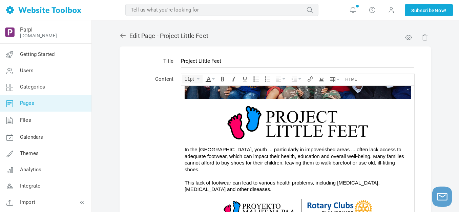
scroll to position [68, 0]
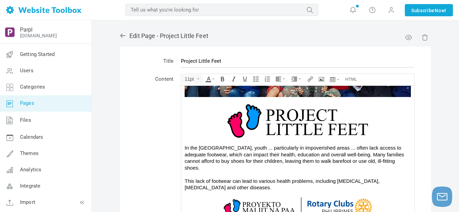
click at [300, 122] on img at bounding box center [297, 117] width 203 height 41
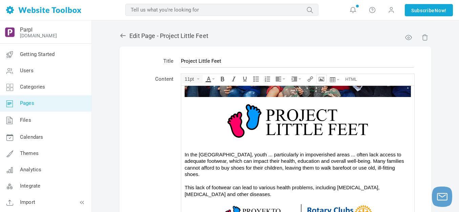
click at [322, 79] on icon "Insert/edit image" at bounding box center [321, 78] width 5 height 5
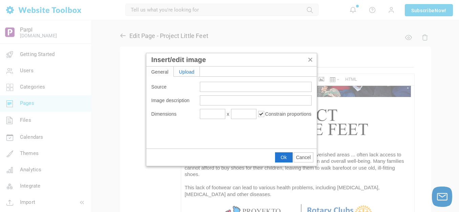
click at [193, 71] on div "Upload" at bounding box center [187, 71] width 26 height 10
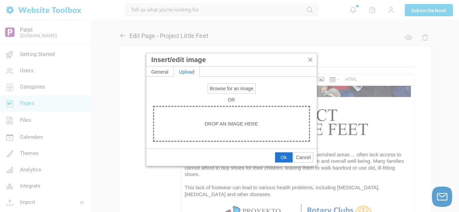
click at [221, 88] on span "Browse for an image" at bounding box center [231, 88] width 43 height 5
type input "C:\fakepath\Slide5.PNG"
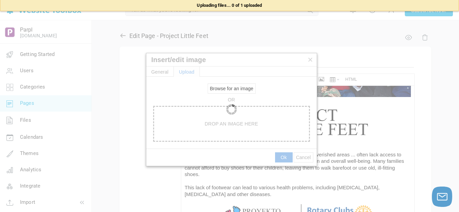
type input "https://d28lcup14p4e72.cloudfront.net/286758%2F9508696%2FSlide5.png"
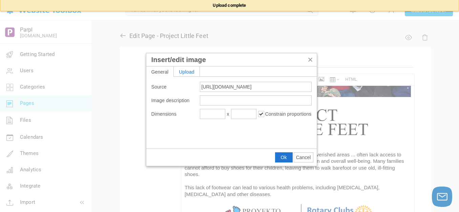
type input "1920"
type input "192"
click at [220, 111] on input "1920" at bounding box center [212, 114] width 25 height 10
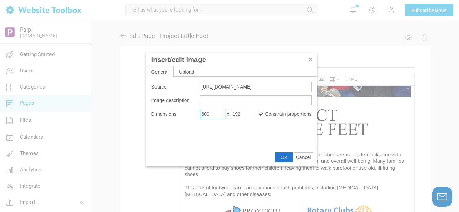
type input "600"
type input "60"
click at [282, 156] on span "Ok" at bounding box center [284, 157] width 6 height 5
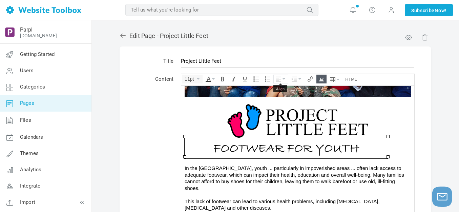
click at [282, 79] on button "Align" at bounding box center [281, 79] width 14 height 8
click at [280, 98] on icon at bounding box center [279, 99] width 7 height 5
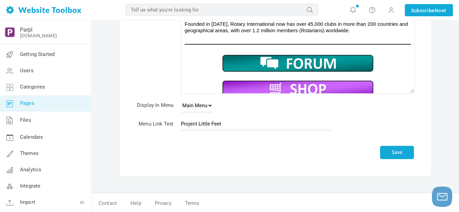
scroll to position [146, 0]
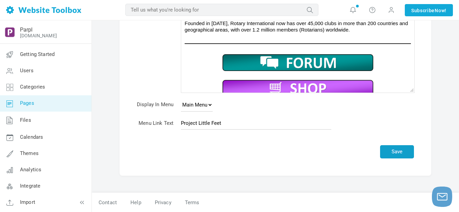
click at [395, 155] on button "Save" at bounding box center [397, 151] width 34 height 13
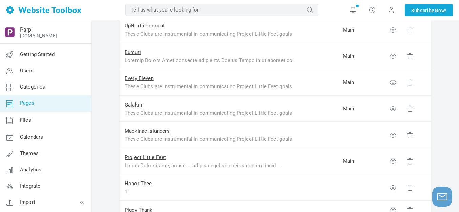
scroll to position [203, 0]
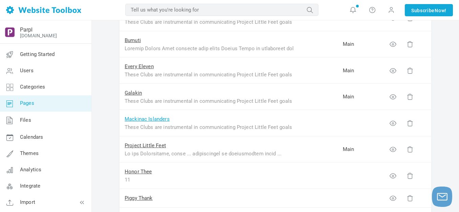
click at [155, 118] on link "Mackinac Islanders" at bounding box center [147, 119] width 45 height 6
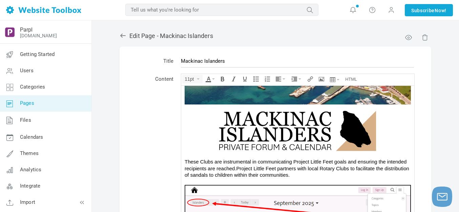
scroll to position [68, 0]
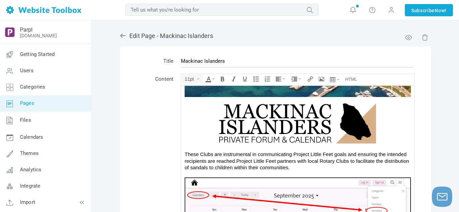
click at [271, 123] on img at bounding box center [297, 120] width 203 height 47
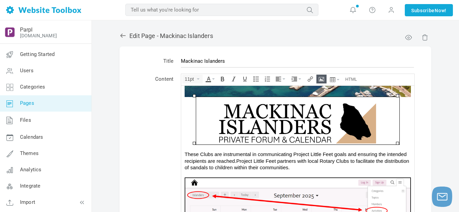
click at [322, 80] on icon "Insert/edit image" at bounding box center [321, 78] width 5 height 5
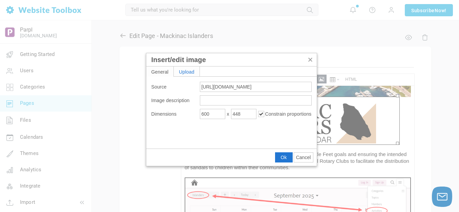
click at [195, 70] on div "Upload" at bounding box center [187, 71] width 26 height 10
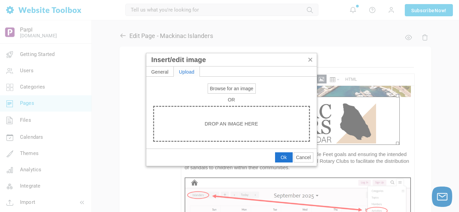
click at [222, 89] on span "Browse for an image" at bounding box center [231, 88] width 43 height 5
type input "C:\fakepath\Mackinac Islanders.png"
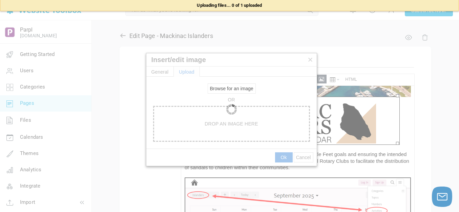
type input "https://d28lcup14p4e72.cloudfront.net/286758%2F9508708%2FMackinac+Islanders.png"
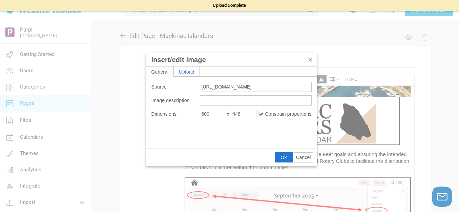
type input "1920"
type input "1434"
click at [213, 114] on input "1920" at bounding box center [212, 114] width 25 height 10
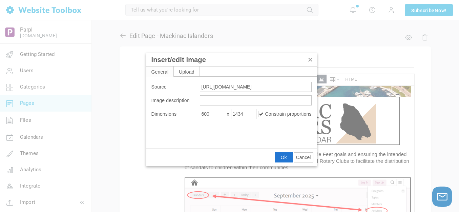
type input "600"
type input "448"
click at [283, 155] on span "Ok" at bounding box center [284, 157] width 6 height 5
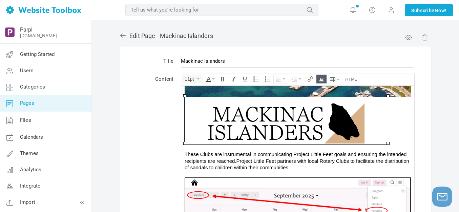
click at [282, 78] on button "Align" at bounding box center [281, 79] width 14 height 8
click at [279, 99] on icon at bounding box center [279, 99] width 7 height 5
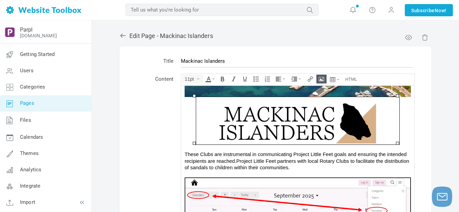
click at [292, 132] on img at bounding box center [297, 120] width 203 height 47
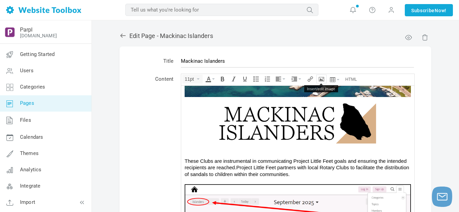
click at [321, 79] on icon "Insert/edit image" at bounding box center [321, 78] width 5 height 5
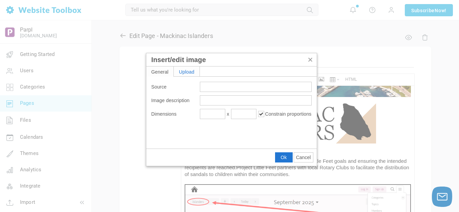
click at [192, 71] on div "Upload" at bounding box center [187, 71] width 26 height 10
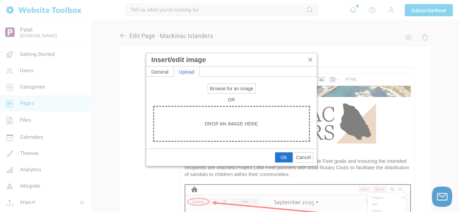
click at [220, 88] on span "Browse for an image" at bounding box center [231, 88] width 43 height 5
type input "C:\fakepath\Slide5.PNG"
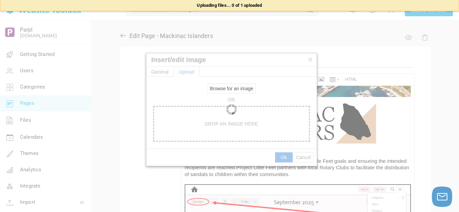
type input "https://d28lcup14p4e72.cloudfront.net/286758%2F9508709%2FSlide5.png"
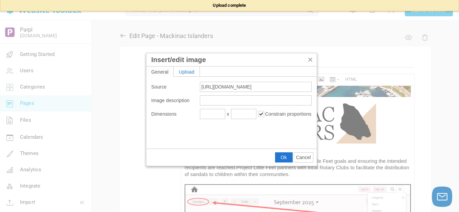
type input "1920"
type input "192"
click at [217, 115] on input "1920" at bounding box center [212, 114] width 25 height 10
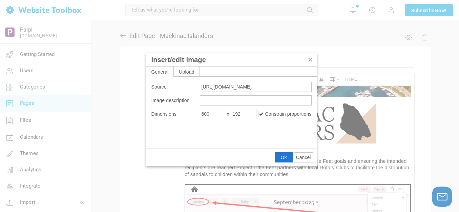
type input "600"
type input "60"
click at [288, 155] on button "Ok" at bounding box center [284, 157] width 17 height 9
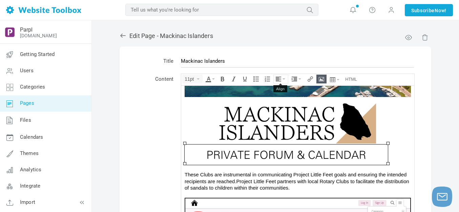
click at [284, 80] on button "Align" at bounding box center [281, 79] width 14 height 8
click at [278, 97] on icon at bounding box center [279, 99] width 7 height 5
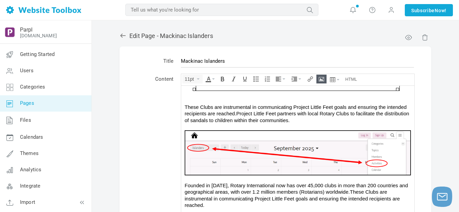
scroll to position [153, 0]
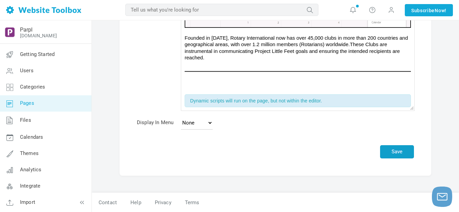
click at [396, 152] on button "Save" at bounding box center [397, 151] width 34 height 13
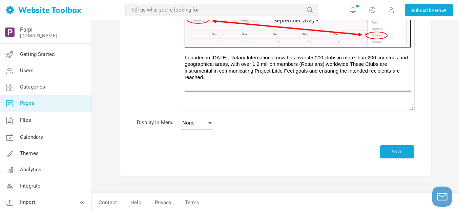
scroll to position [128, 0]
